Goal: Task Accomplishment & Management: Use online tool/utility

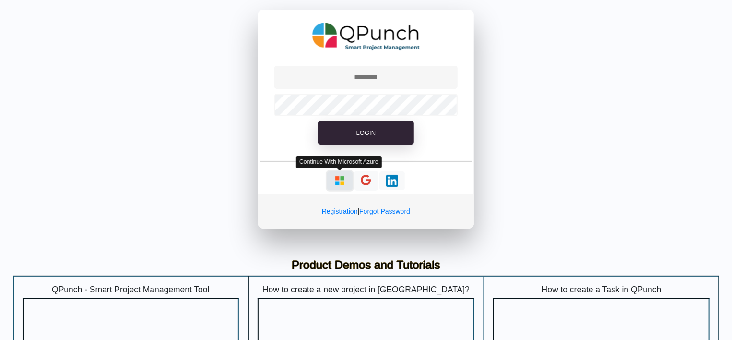
click at [339, 175] on img "button" at bounding box center [340, 181] width 12 height 12
type input "**********"
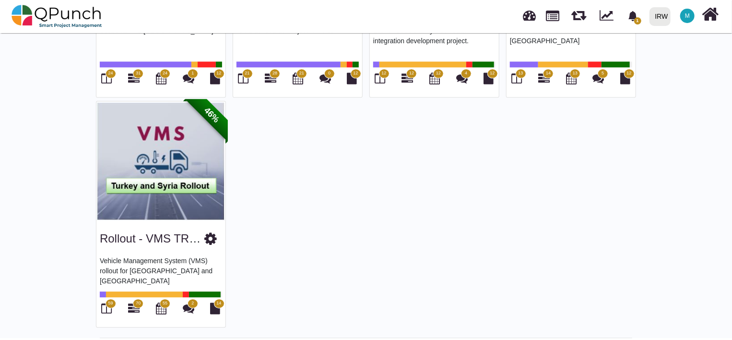
scroll to position [955, 0]
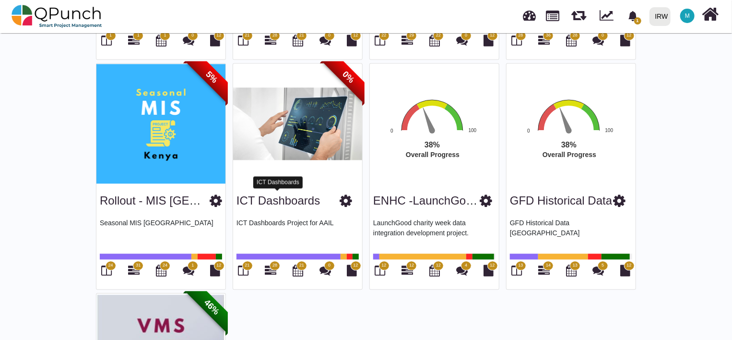
click at [309, 198] on link "ICT Dashboards" at bounding box center [279, 200] width 84 height 13
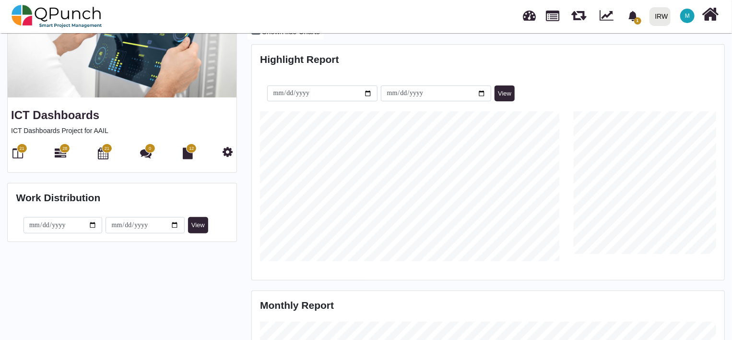
scroll to position [192, 0]
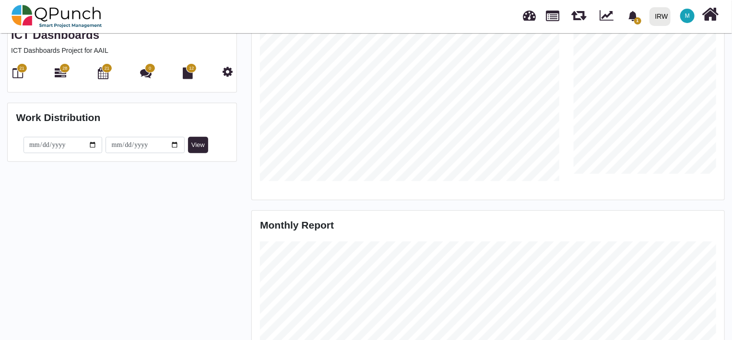
click at [21, 70] on span "21" at bounding box center [21, 68] width 5 height 7
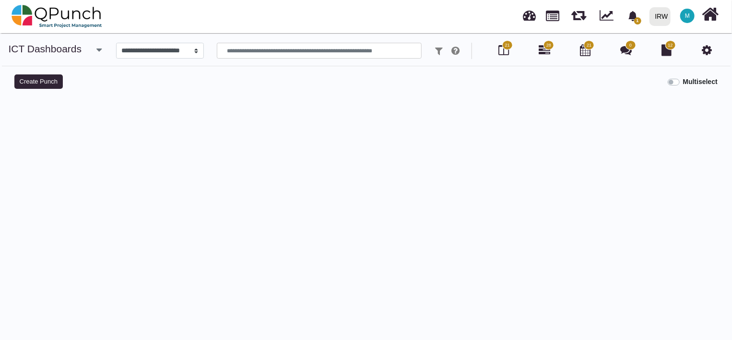
select select
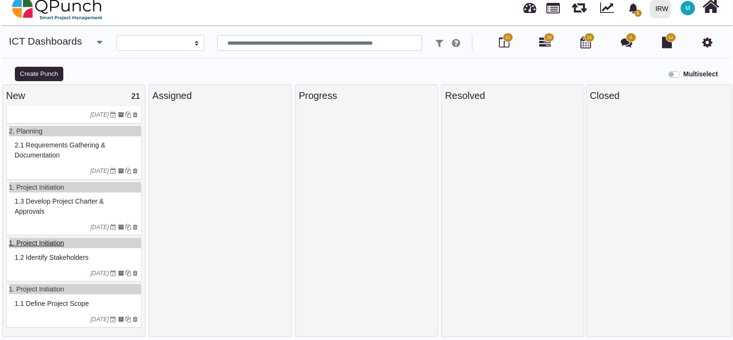
scroll to position [10, 0]
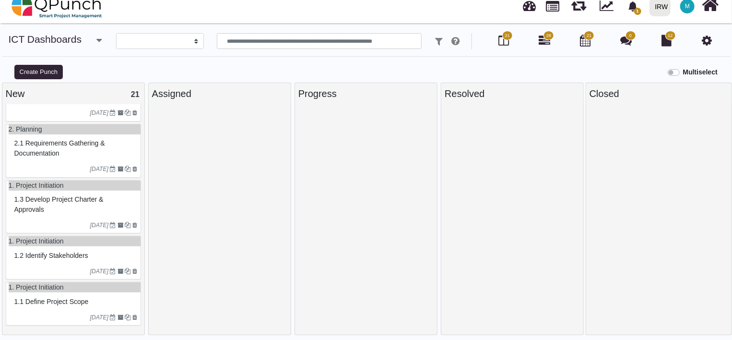
click at [57, 260] on div "1.2 Identify stakeholders" at bounding box center [74, 255] width 125 height 15
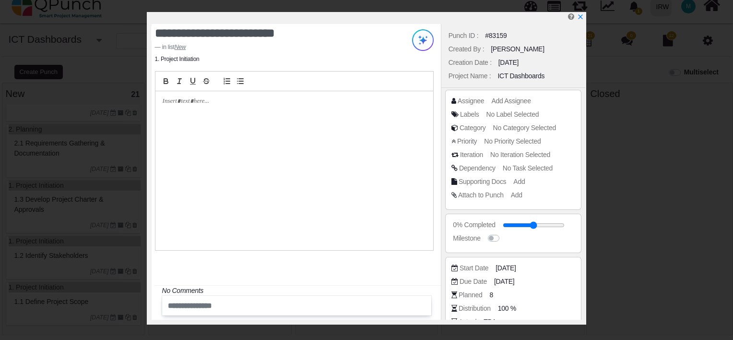
drag, startPoint x: 582, startPoint y: 16, endPoint x: 561, endPoint y: 34, distance: 27.2
click at [582, 16] on icon "x" at bounding box center [581, 16] width 4 height 4
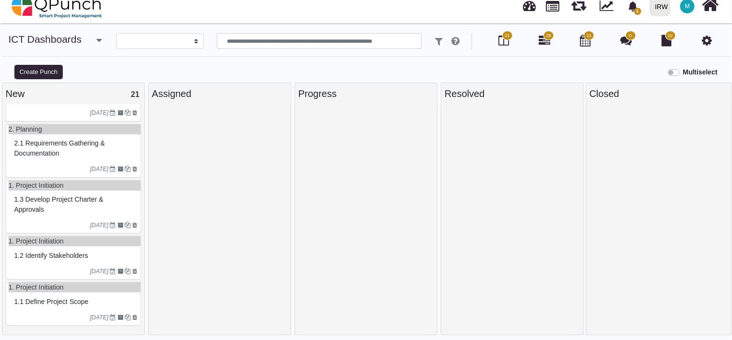
scroll to position [748, 0]
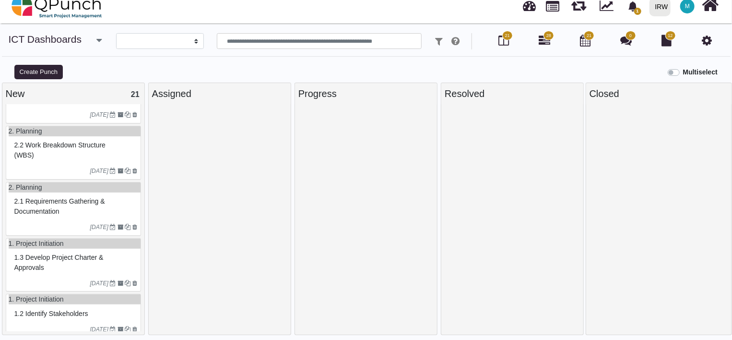
click at [66, 215] on div "2.1 Requirements gathering & documentation" at bounding box center [74, 206] width 125 height 25
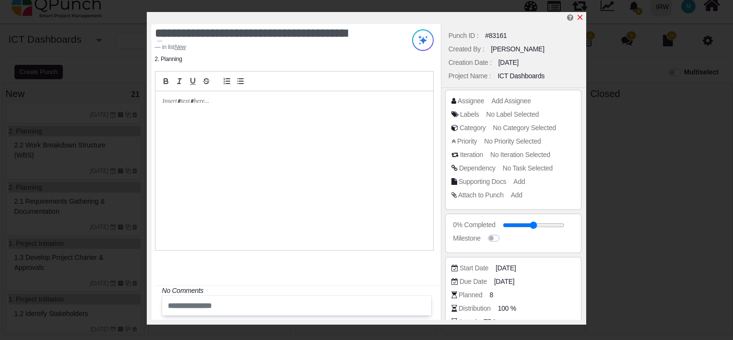
click at [580, 16] on icon "x" at bounding box center [580, 17] width 8 height 8
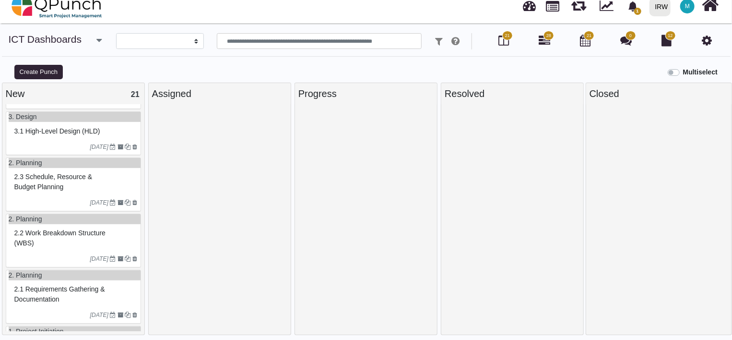
scroll to position [684, 0]
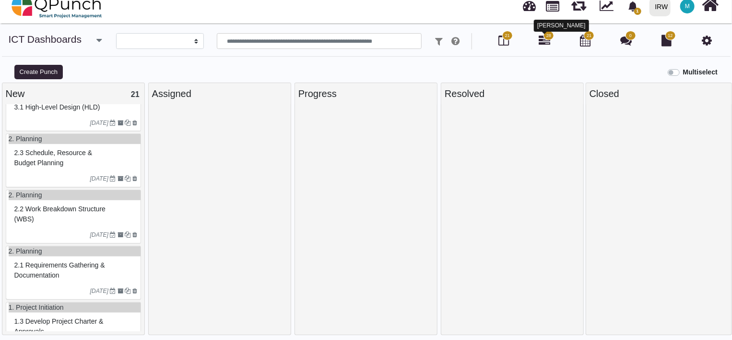
click at [542, 42] on icon at bounding box center [545, 41] width 12 height 12
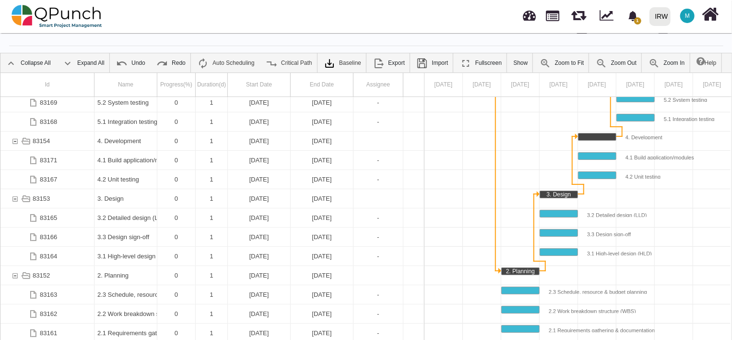
scroll to position [31, 0]
